Goal: Information Seeking & Learning: Understand process/instructions

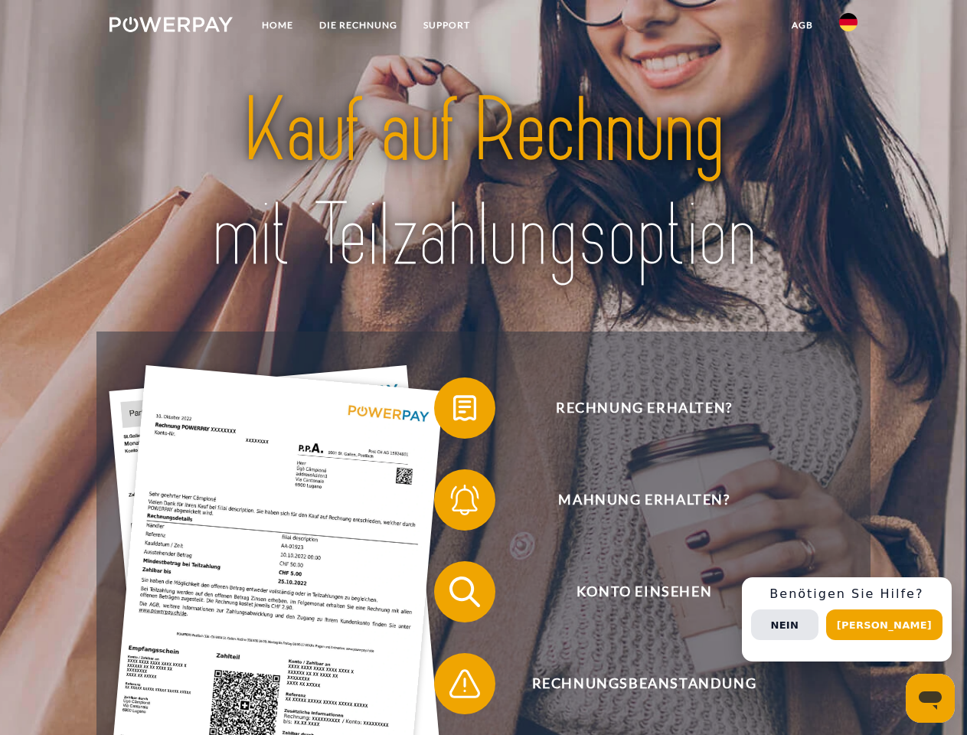
click at [171, 27] on img at bounding box center [170, 24] width 123 height 15
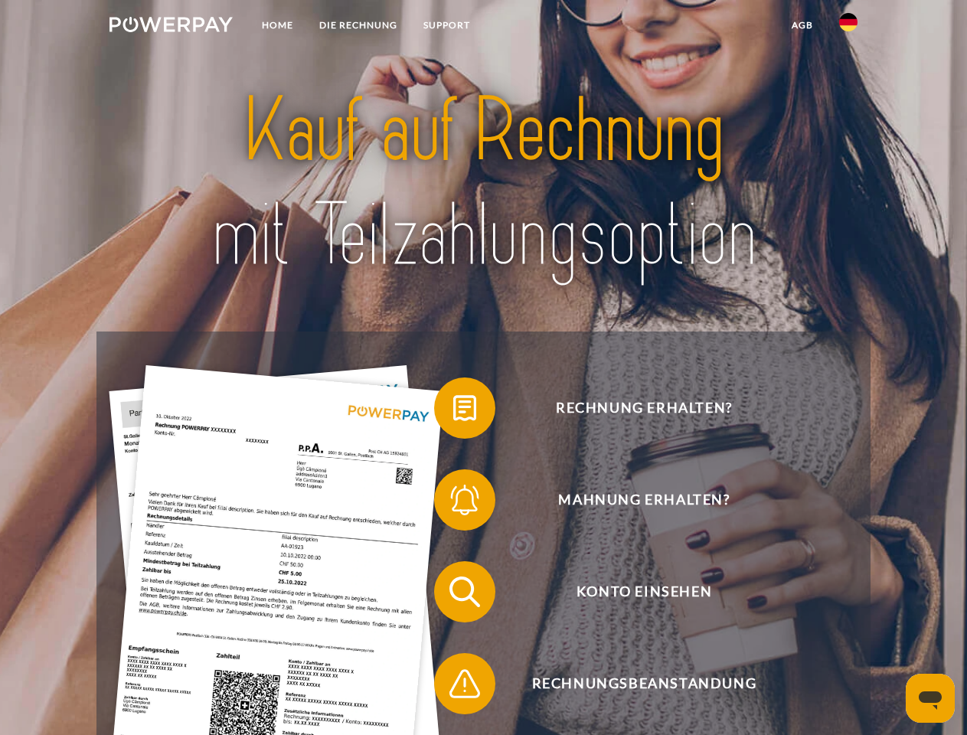
click at [848, 27] on img at bounding box center [848, 22] width 18 height 18
click at [801, 25] on link "agb" at bounding box center [801, 25] width 47 height 28
click at [453, 411] on span at bounding box center [441, 408] width 77 height 77
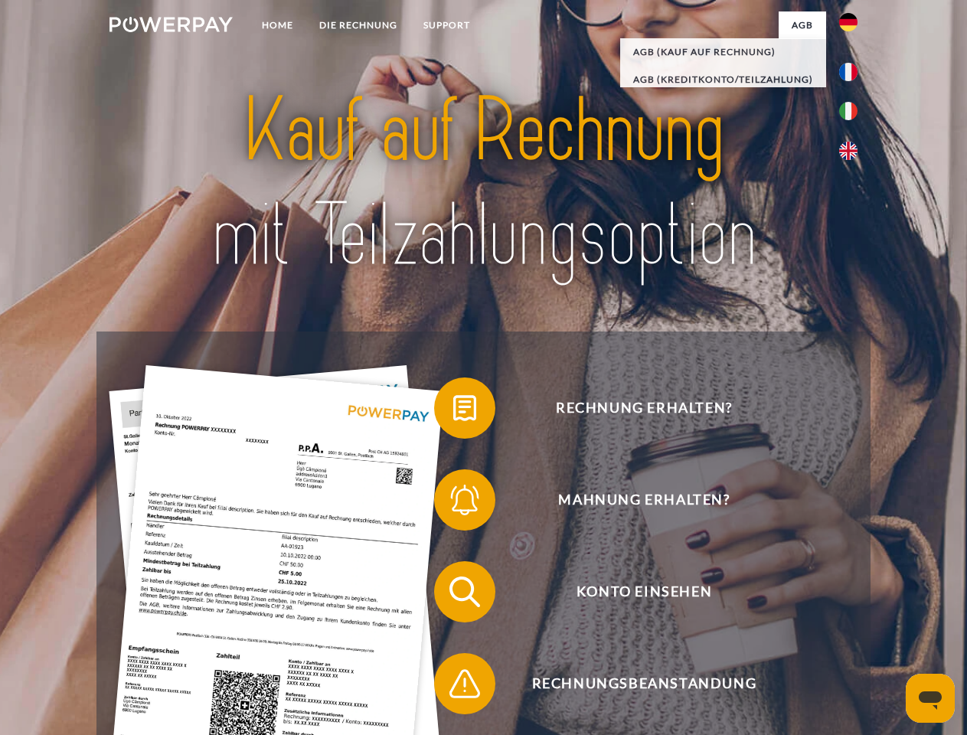
click at [453, 503] on span at bounding box center [441, 500] width 77 height 77
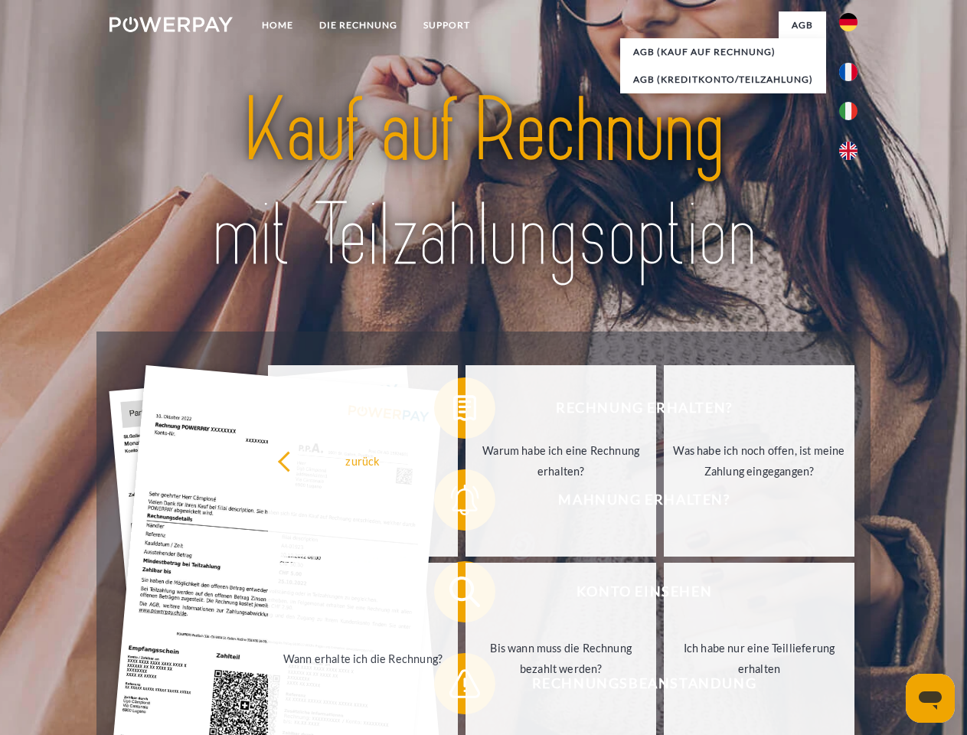
click at [465, 595] on link "Bis wann muss die Rechnung bezahlt werden?" at bounding box center [560, 658] width 191 height 191
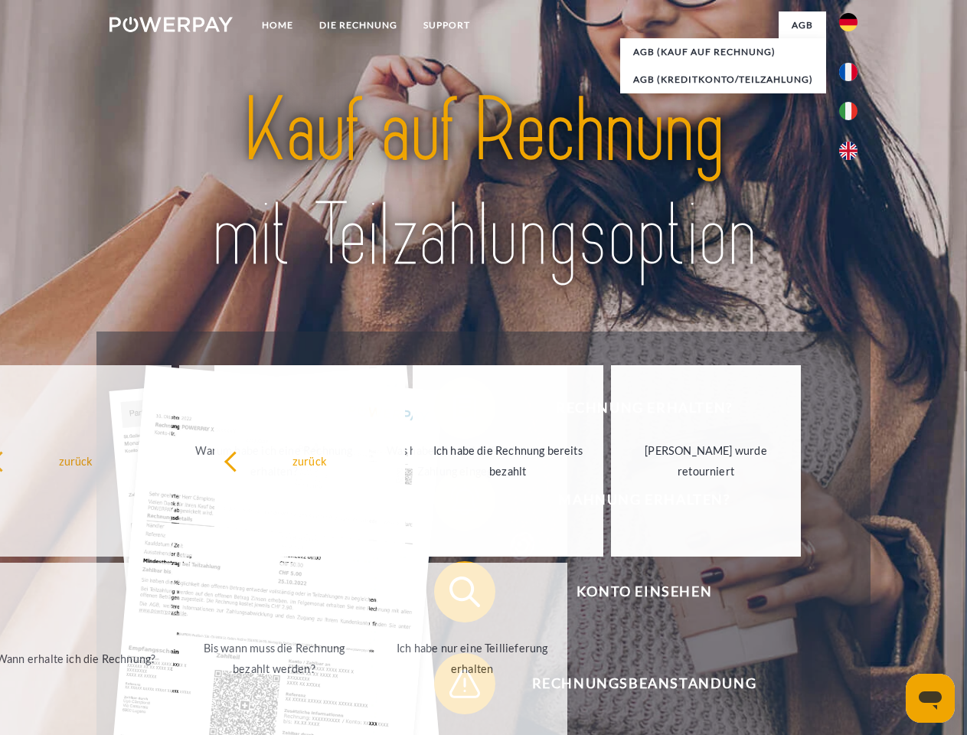
click at [453, 687] on span at bounding box center [441, 683] width 77 height 77
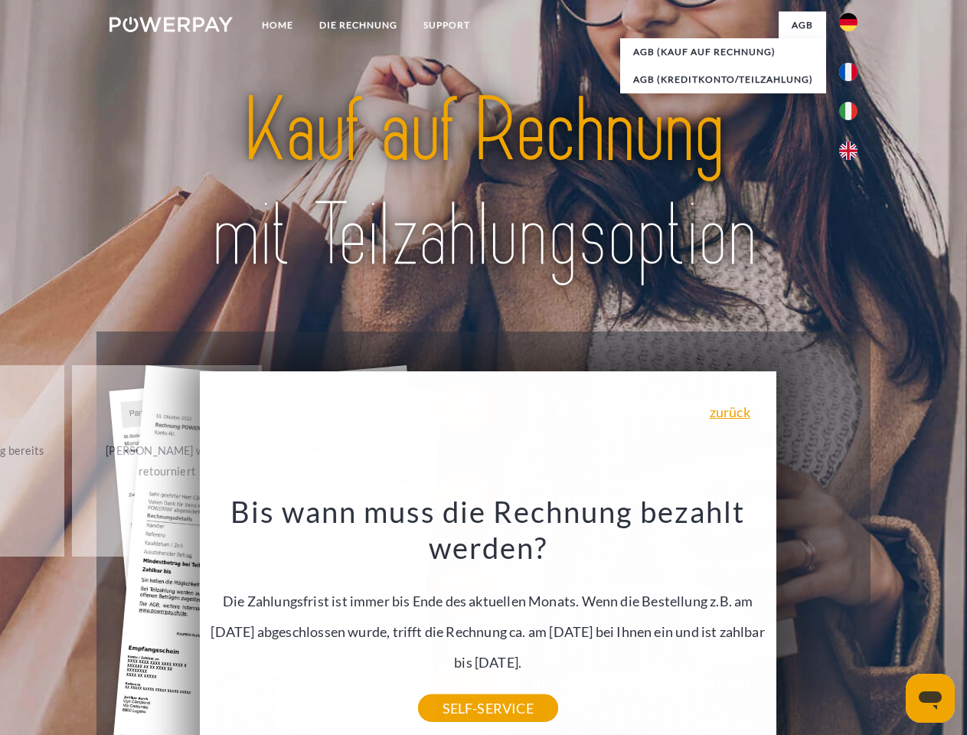
click at [852, 619] on div "Rechnung erhalten? Mahnung erhalten? Konto einsehen" at bounding box center [482, 637] width 773 height 612
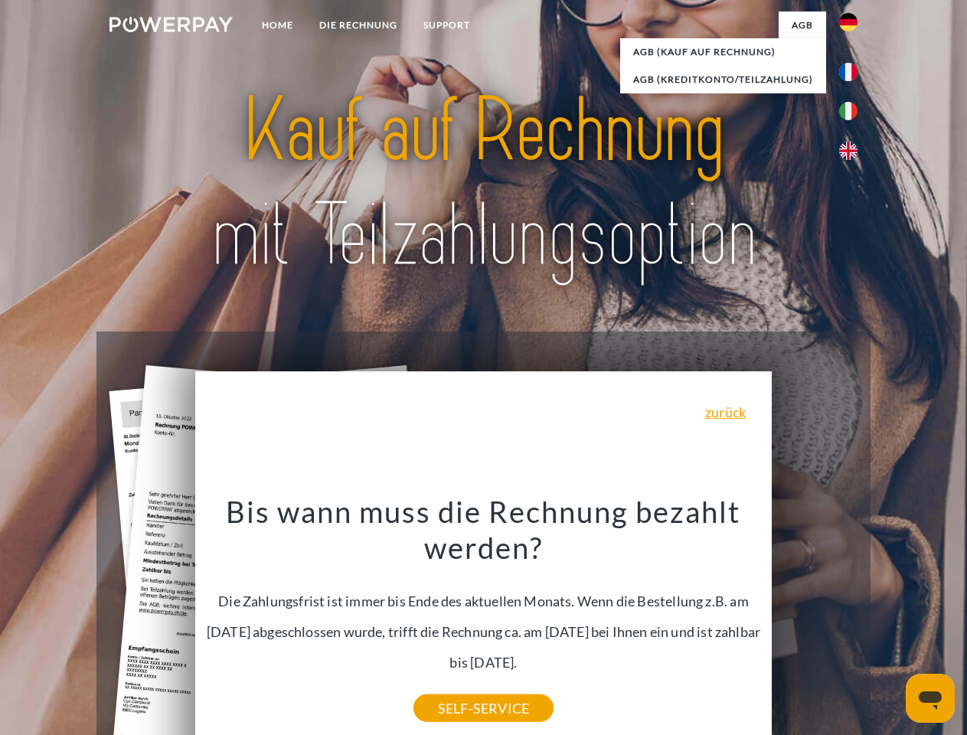
click at [814, 622] on span "Konto einsehen" at bounding box center [643, 591] width 375 height 61
click at [889, 625] on header "Home DIE RECHNUNG SUPPORT" at bounding box center [483, 528] width 967 height 1057
